Goal: Task Accomplishment & Management: Manage account settings

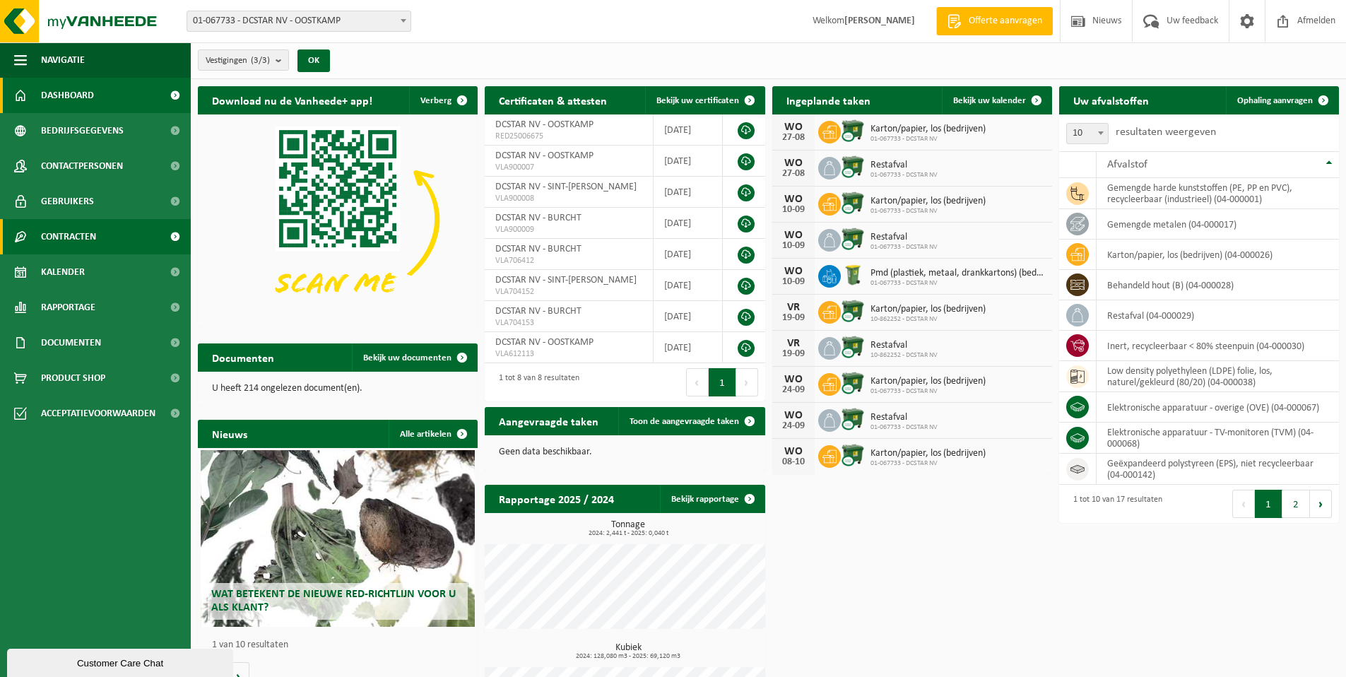
click at [83, 237] on span "Contracten" at bounding box center [68, 236] width 55 height 35
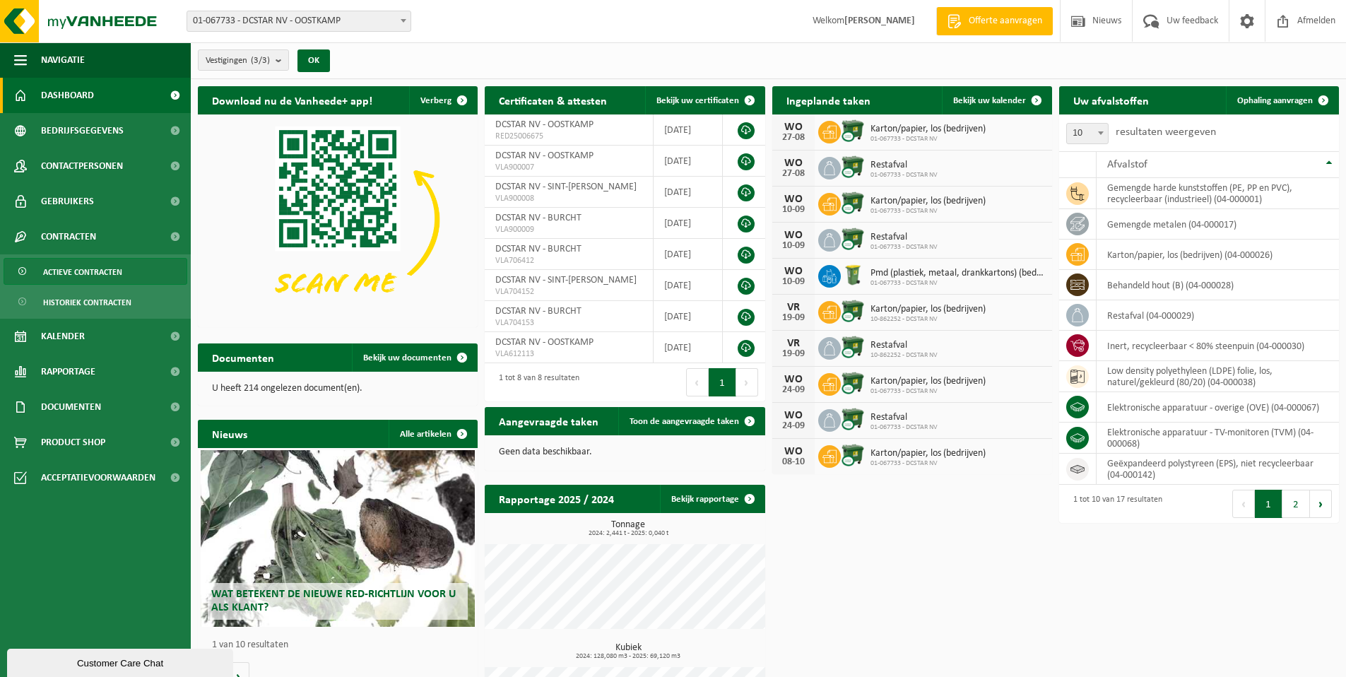
click at [109, 266] on span "Actieve contracten" at bounding box center [82, 272] width 79 height 27
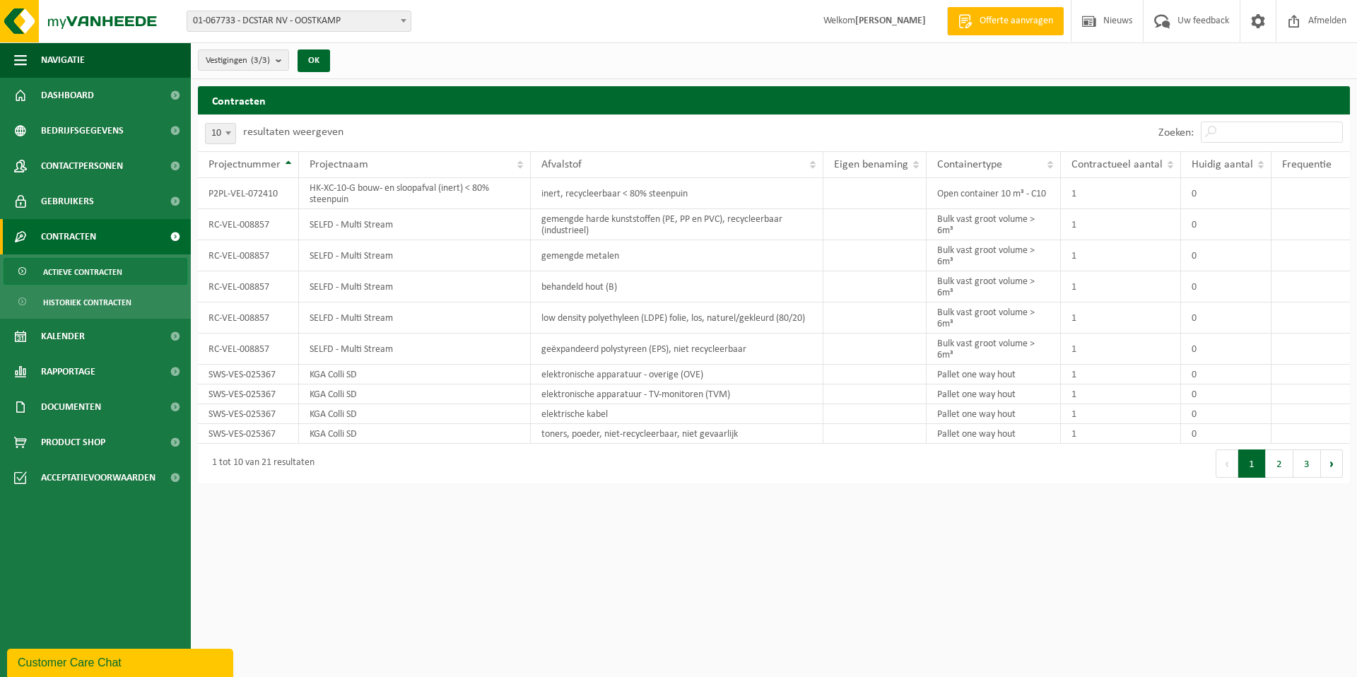
click at [1273, 463] on button "2" at bounding box center [1280, 463] width 28 height 28
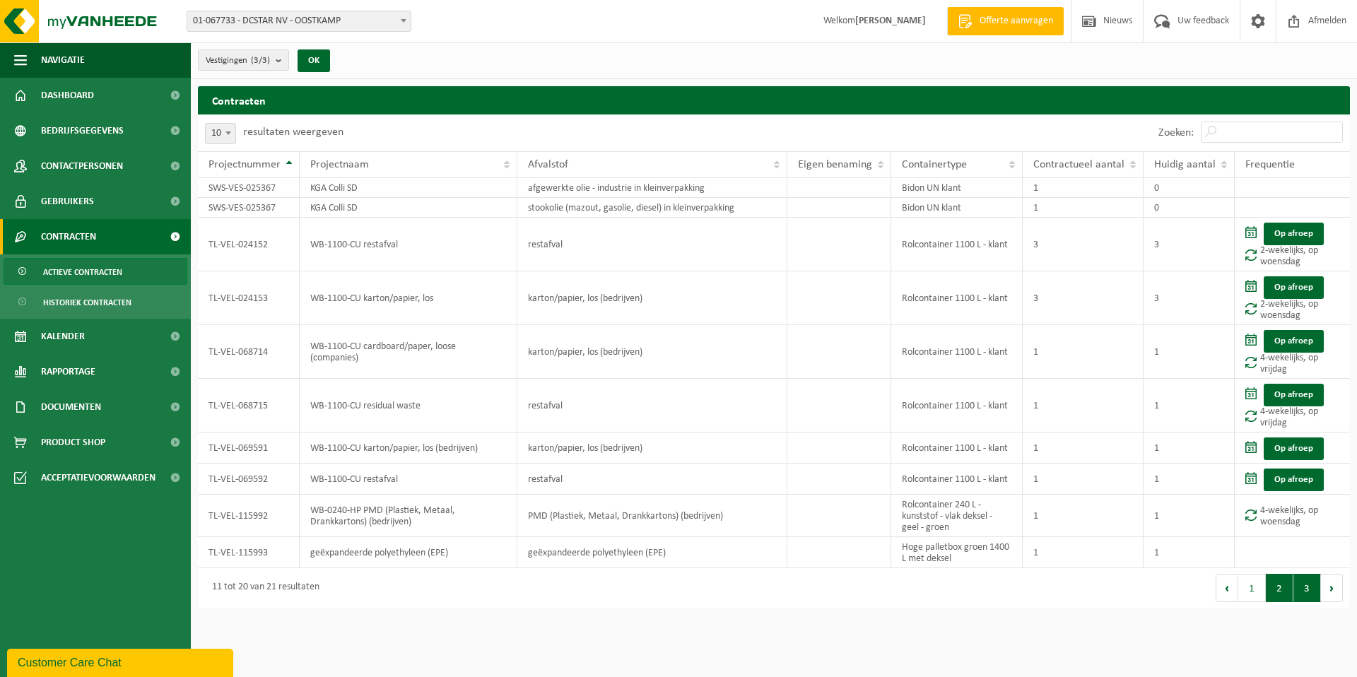
click at [1308, 580] on button "3" at bounding box center [1307, 588] width 28 height 28
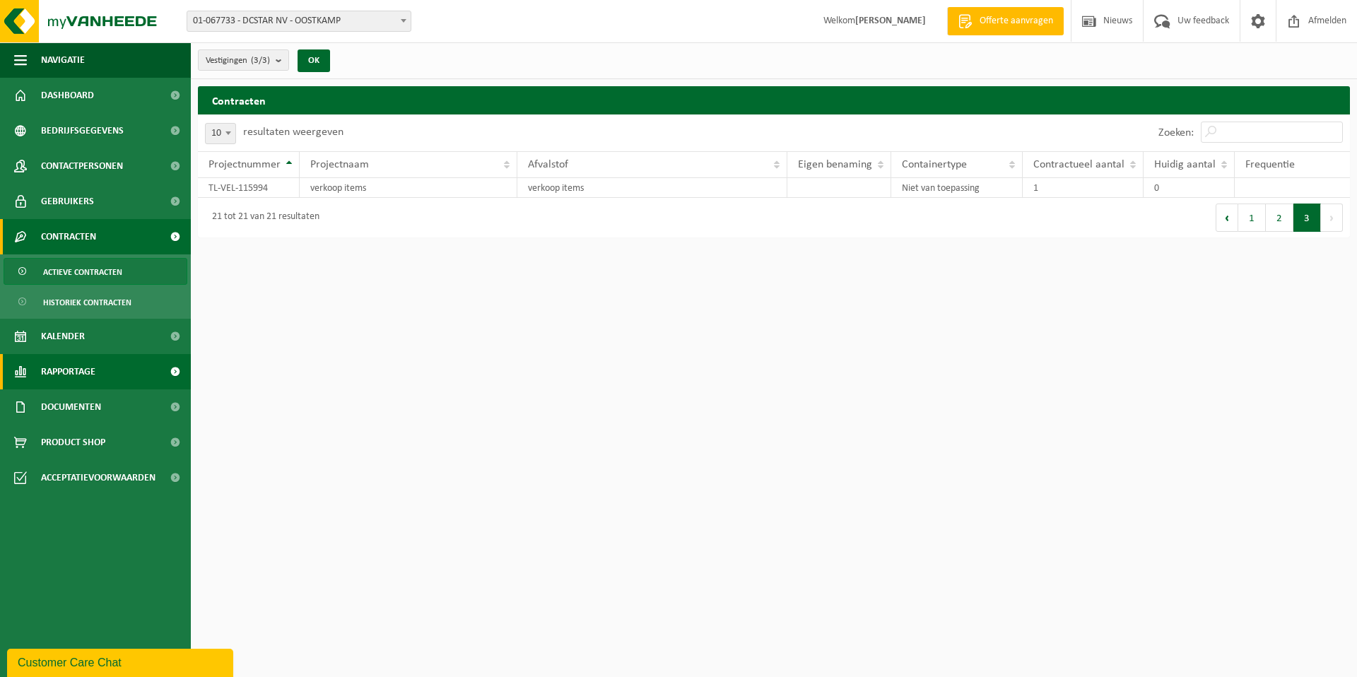
click at [95, 371] on span "Rapportage" at bounding box center [68, 371] width 54 height 35
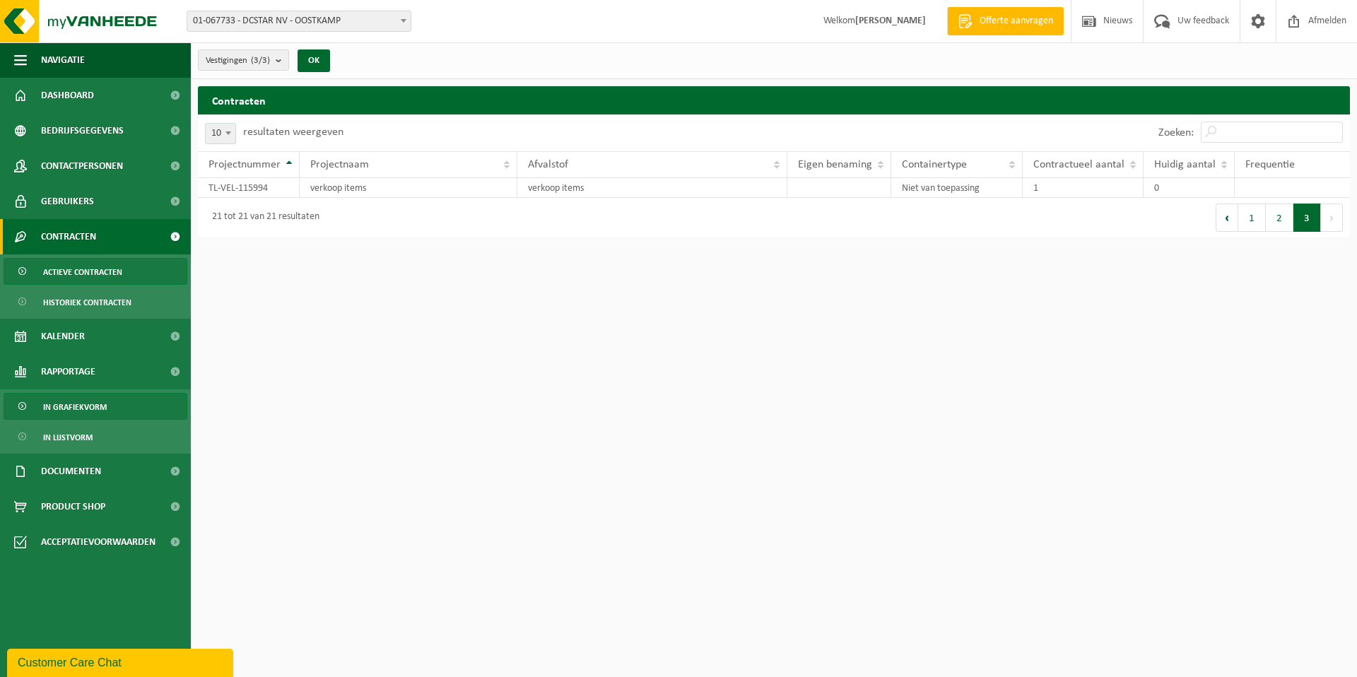
click at [88, 405] on span "In grafiekvorm" at bounding box center [75, 407] width 64 height 27
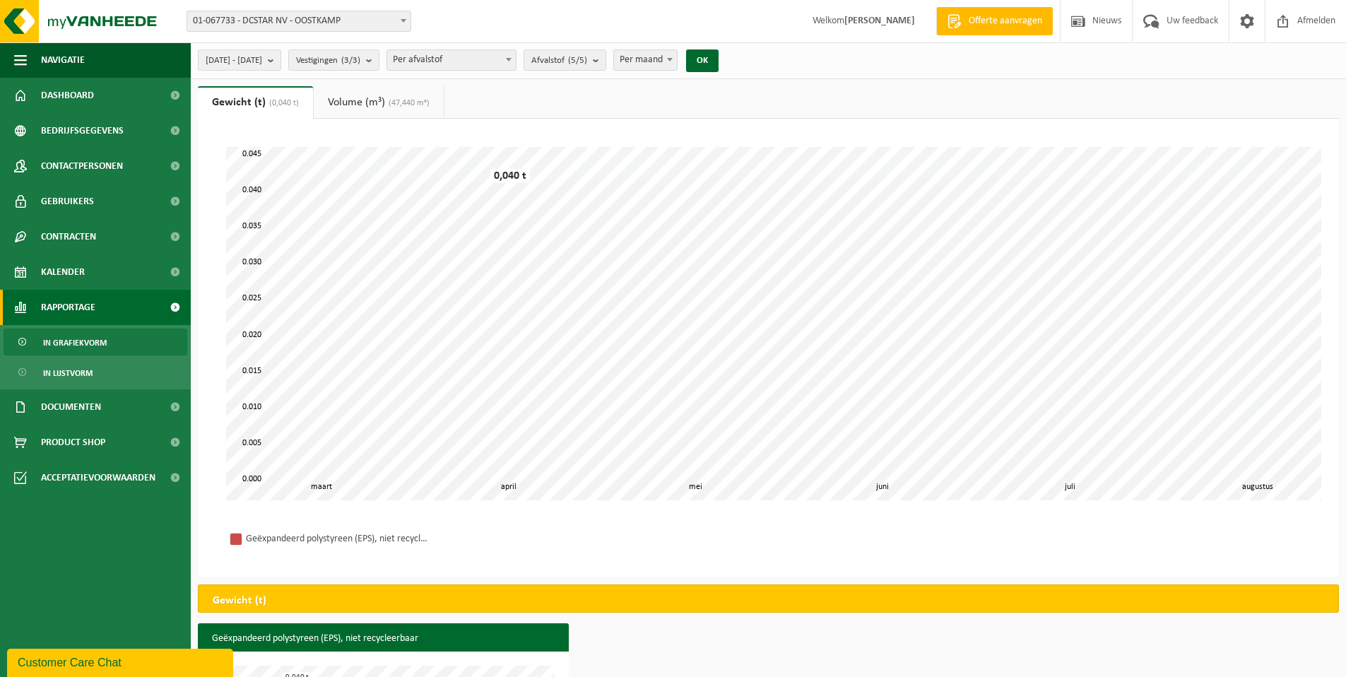
click at [673, 58] on b at bounding box center [670, 60] width 6 height 4
select select "3"
click at [129, 406] on link "Documenten" at bounding box center [95, 406] width 191 height 35
click at [132, 436] on link "Facturen" at bounding box center [96, 441] width 184 height 27
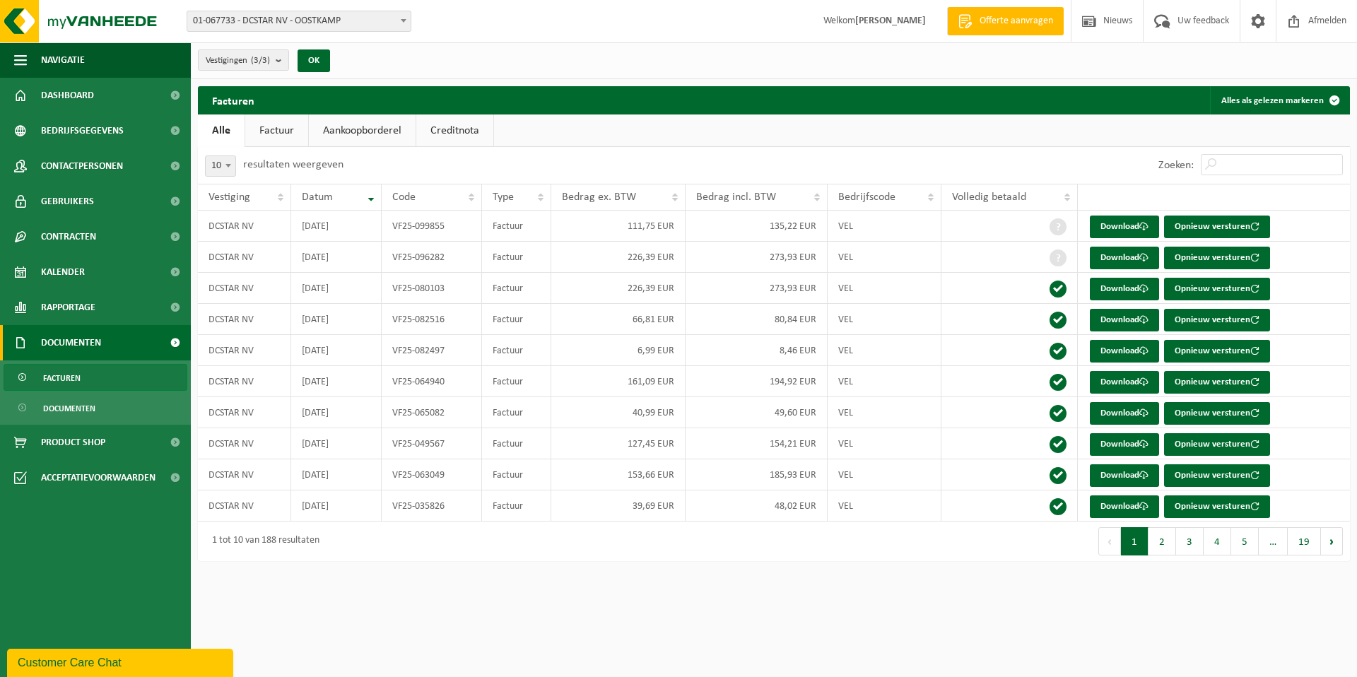
click at [232, 166] on span at bounding box center [228, 165] width 14 height 18
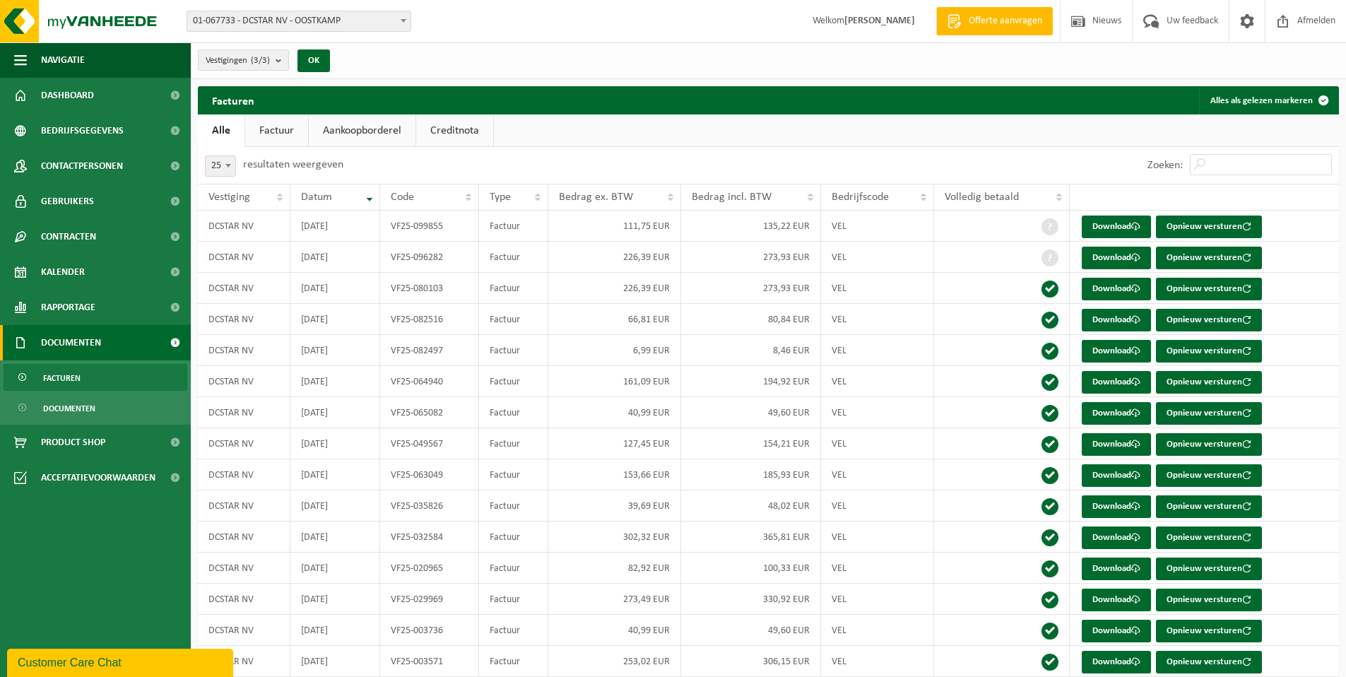
click at [230, 164] on b at bounding box center [228, 166] width 6 height 4
select select "50"
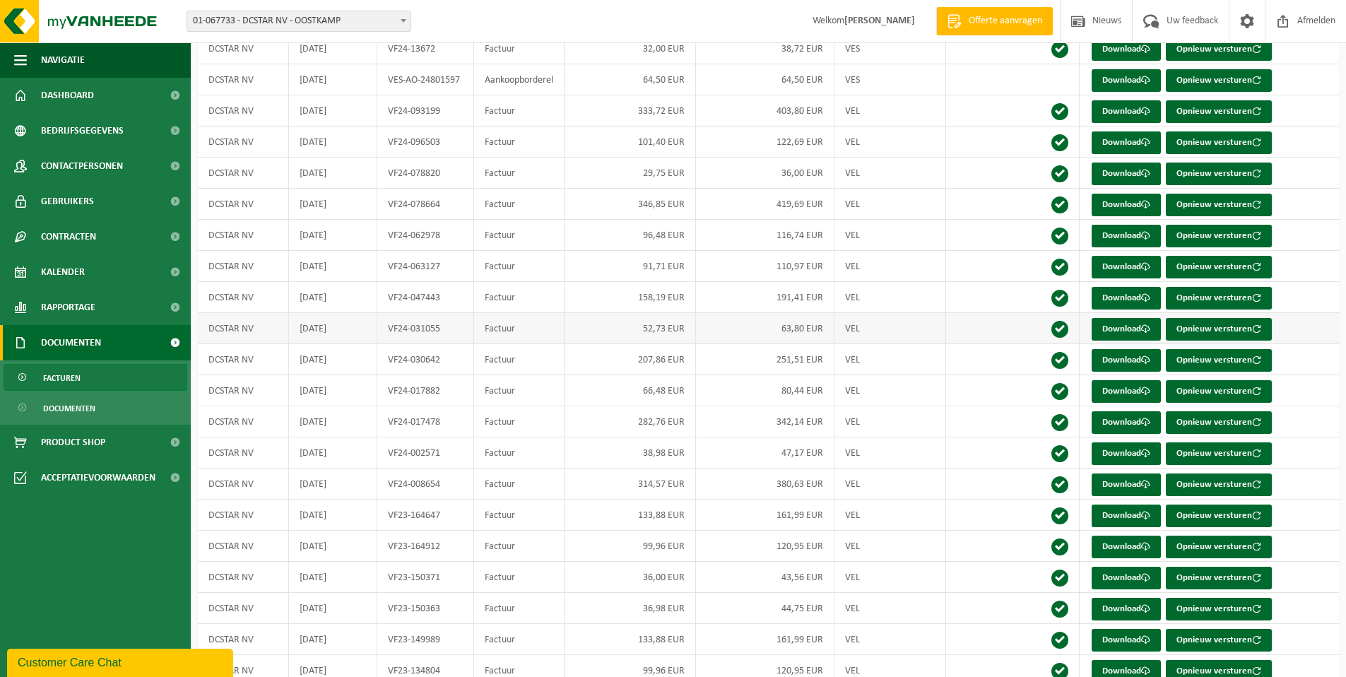
scroll to position [932, 0]
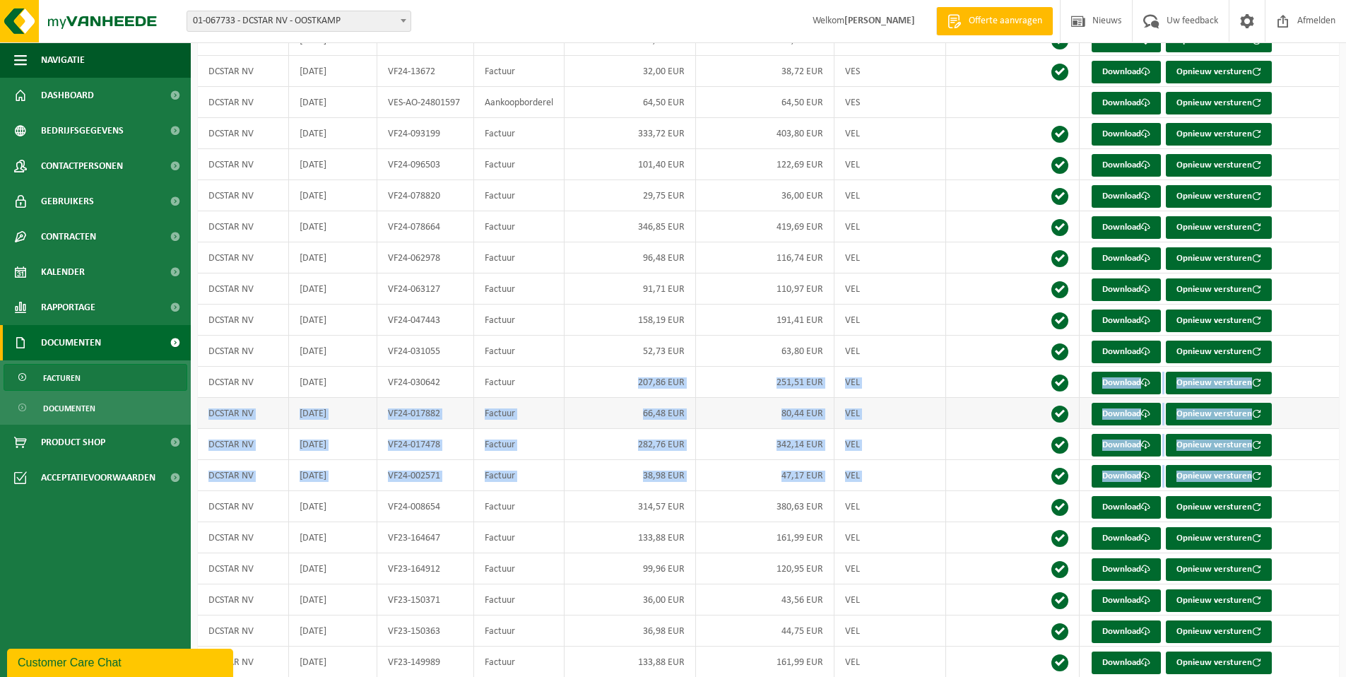
drag, startPoint x: 244, startPoint y: 513, endPoint x: 502, endPoint y: 411, distance: 277.5
click at [509, 404] on tbody "DCSTAR NV [DATE] VF25-099855 Factuur 111,75 EUR 135,22 EUR VEL Download Opnieuw…" at bounding box center [768, 56] width 1141 height 1555
click at [273, 522] on td "DCSTAR NV" at bounding box center [243, 506] width 91 height 31
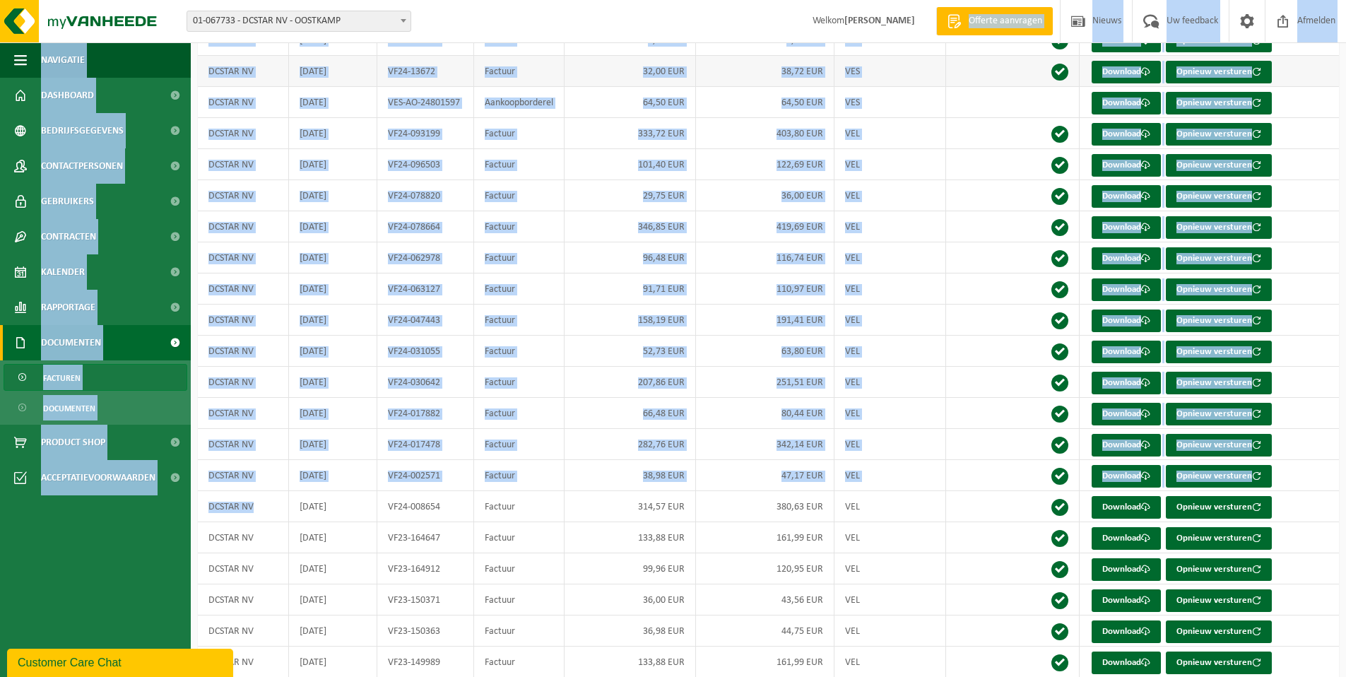
drag, startPoint x: 272, startPoint y: 526, endPoint x: 950, endPoint y: 66, distance: 820.0
click at [942, 43] on tbody "DCSTAR NV [DATE] VF25-099855 Factuur 111,75 EUR 135,22 EUR VEL Download Opnieuw…" at bounding box center [768, 56] width 1141 height 1555
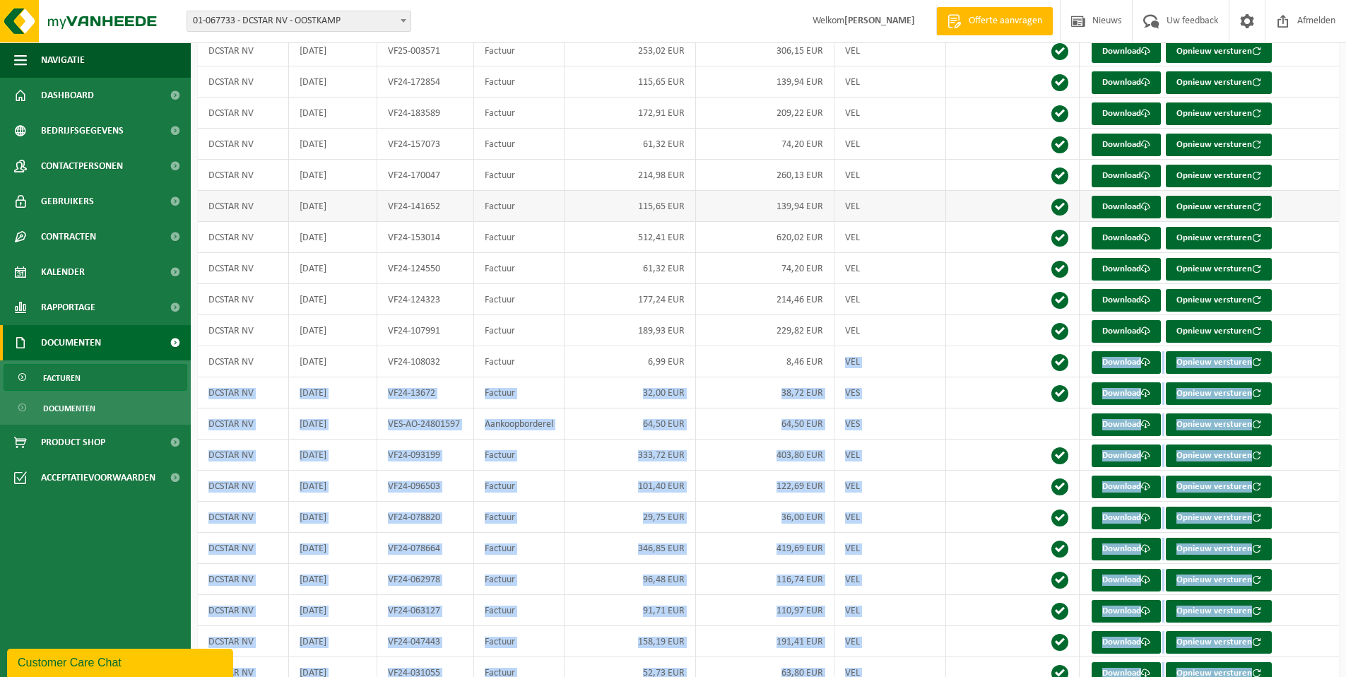
scroll to position [613, 0]
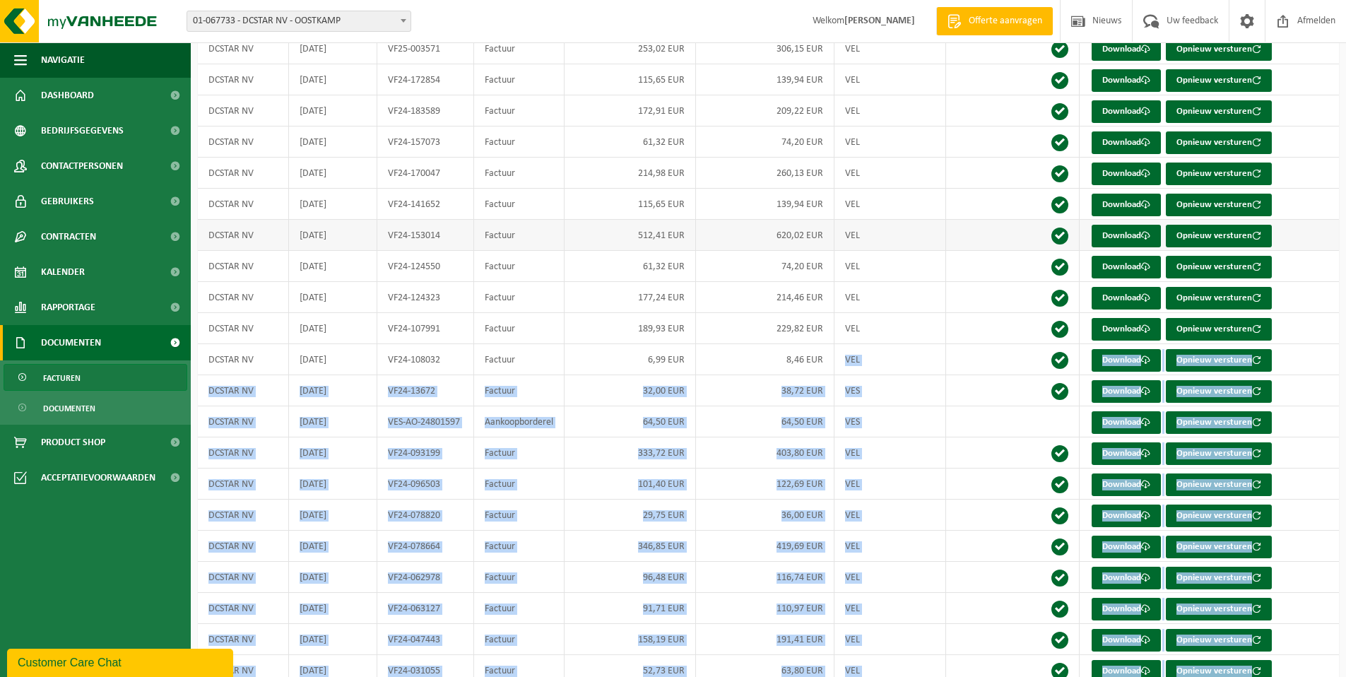
click at [952, 235] on td at bounding box center [1013, 235] width 134 height 31
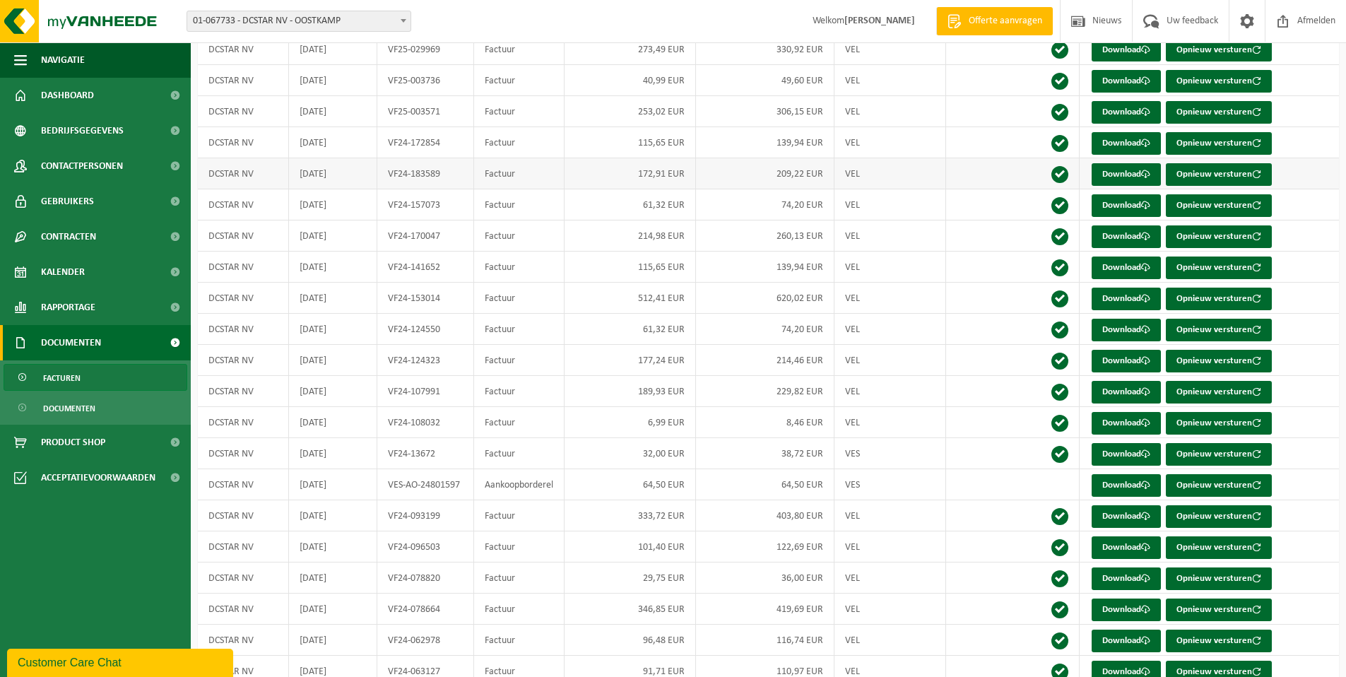
scroll to position [533, 0]
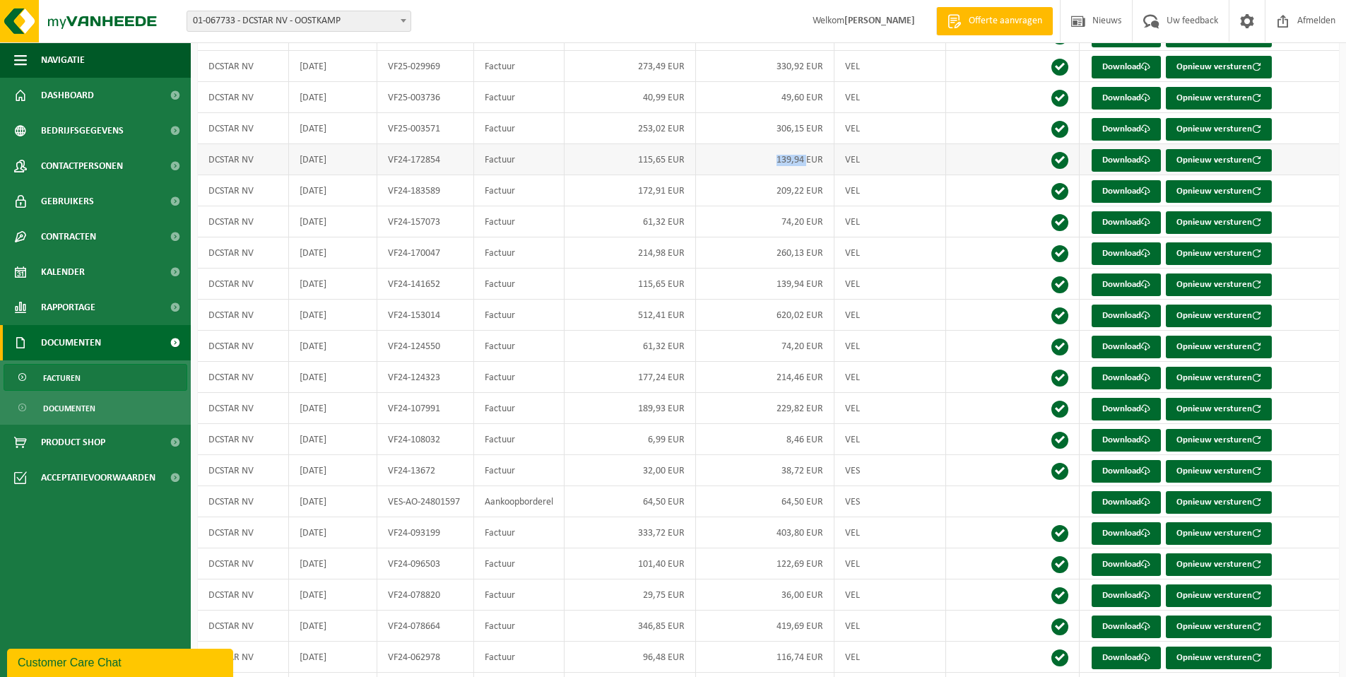
drag, startPoint x: 740, startPoint y: 167, endPoint x: 810, endPoint y: 170, distance: 70.0
click at [809, 170] on td "139,94 EUR" at bounding box center [765, 159] width 139 height 31
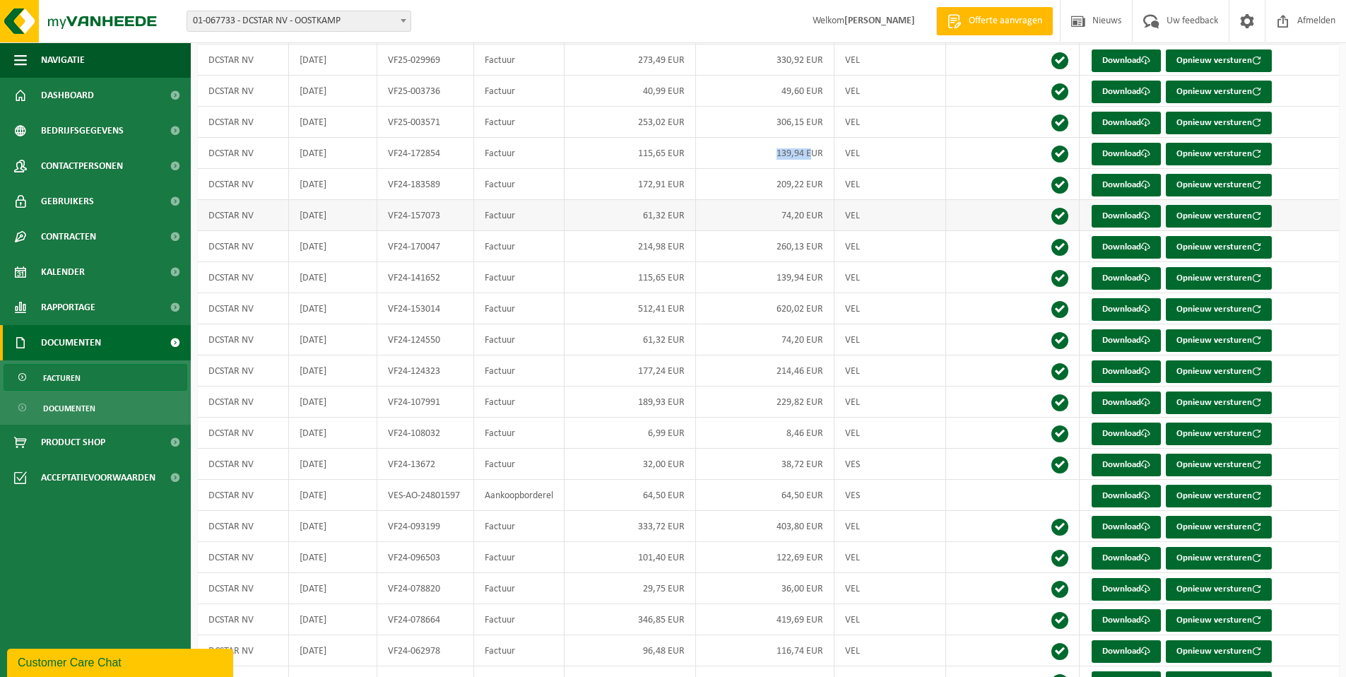
scroll to position [550, 0]
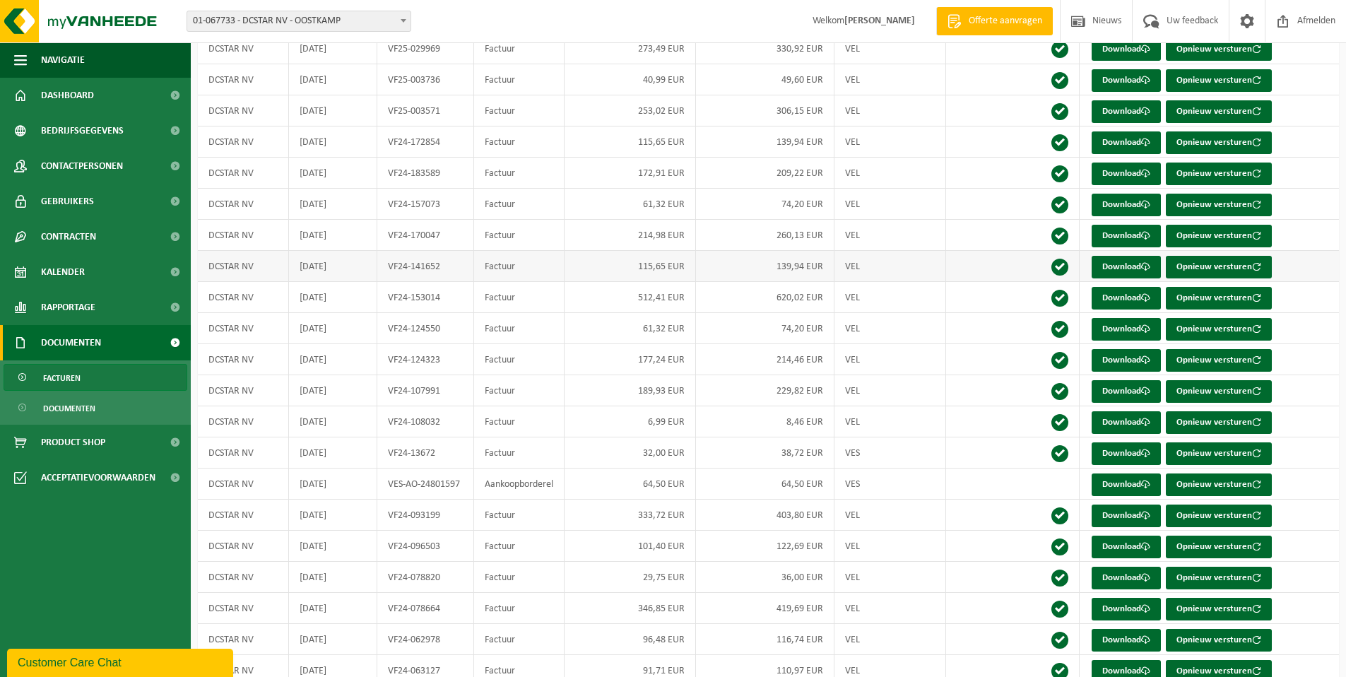
click at [925, 276] on td "VEL" at bounding box center [891, 266] width 112 height 31
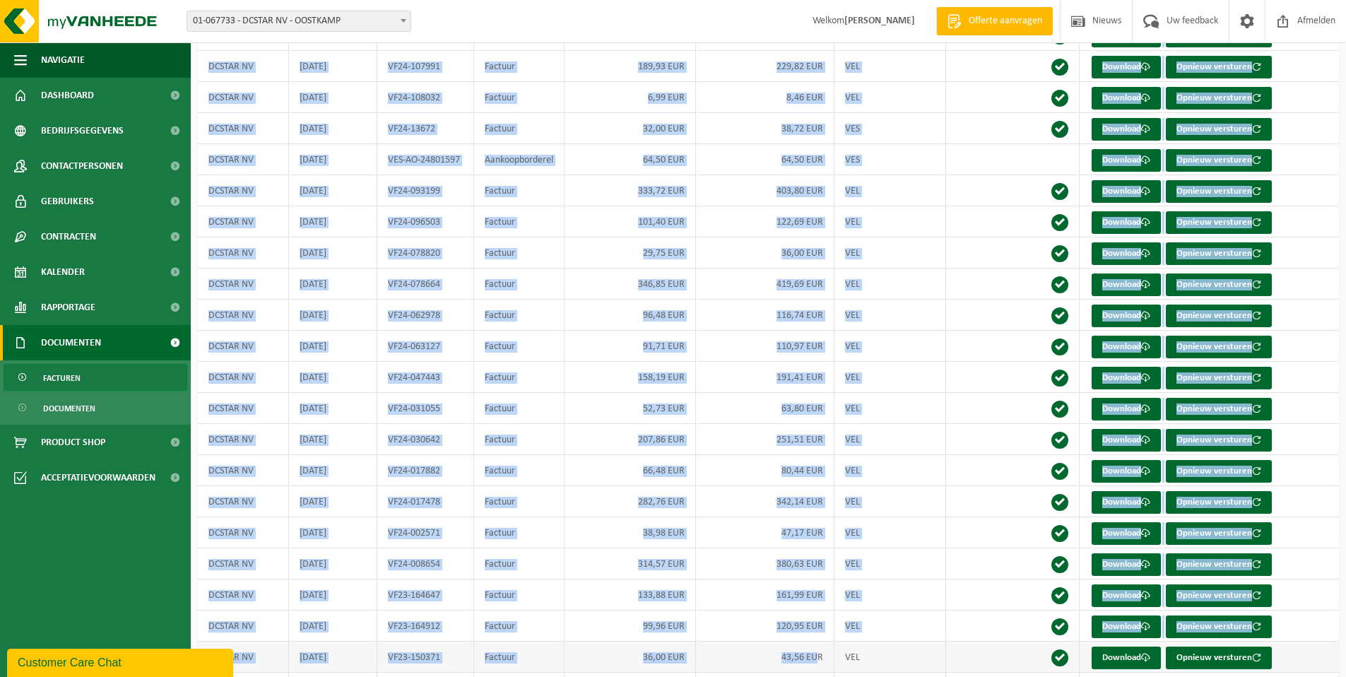
scroll to position [930, 0]
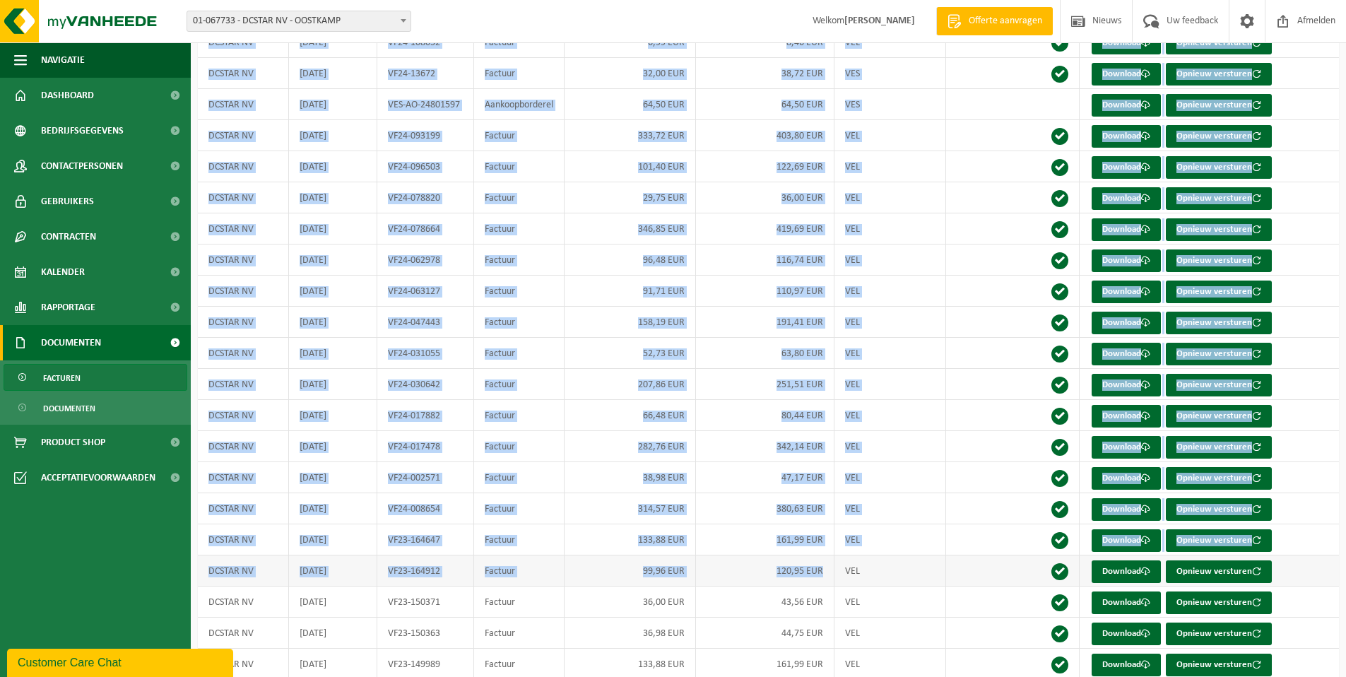
drag, startPoint x: 738, startPoint y: 144, endPoint x: 816, endPoint y: 594, distance: 456.1
click at [816, 594] on tbody "DCSTAR NV [DATE] VF25-099855 Factuur 111,75 EUR 135,22 EUR VEL Download Opnieuw…" at bounding box center [768, 58] width 1141 height 1555
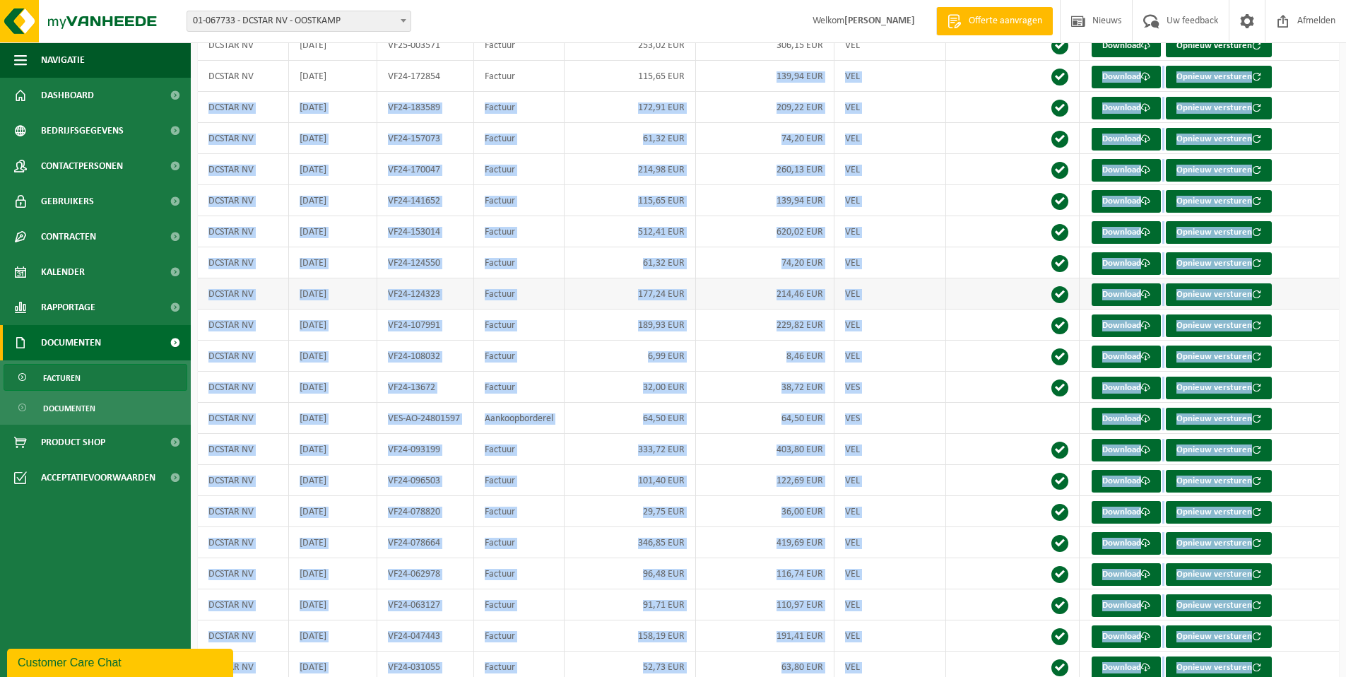
scroll to position [582, 0]
